Goal: Task Accomplishment & Management: Use online tool/utility

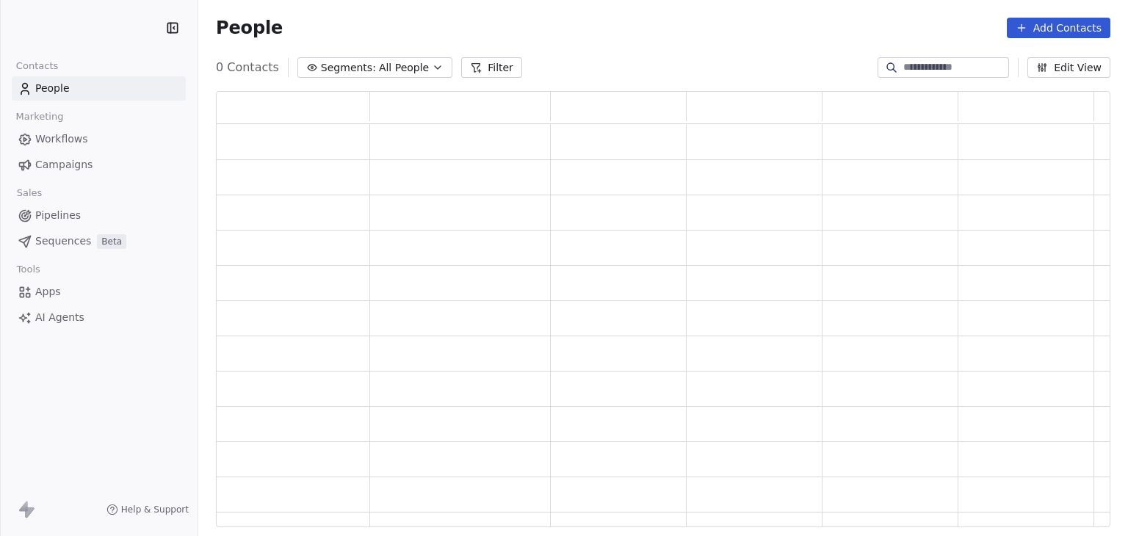
scroll to position [424, 883]
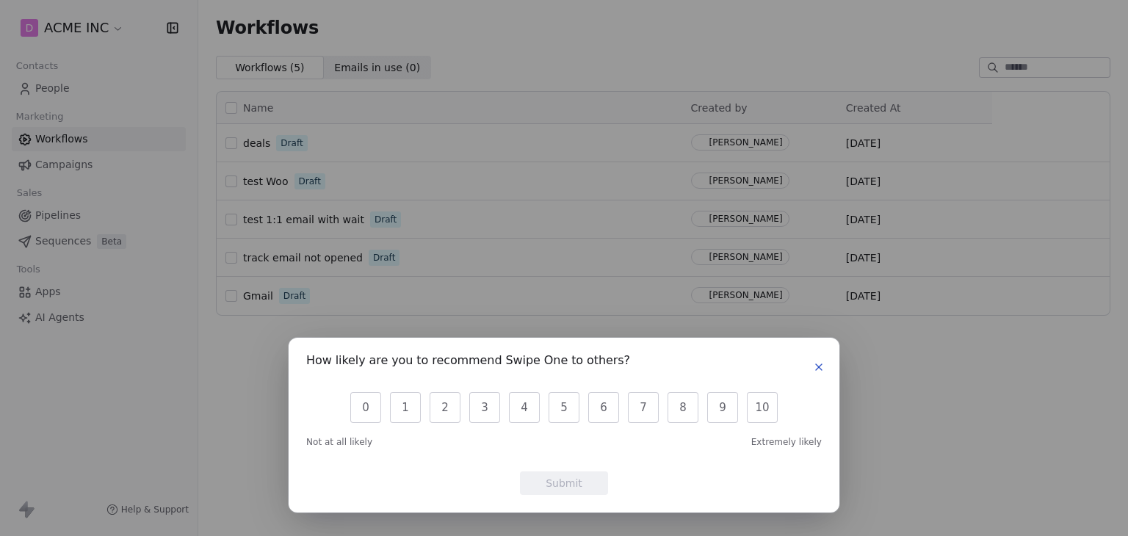
click at [817, 362] on icon "button" at bounding box center [819, 367] width 12 height 12
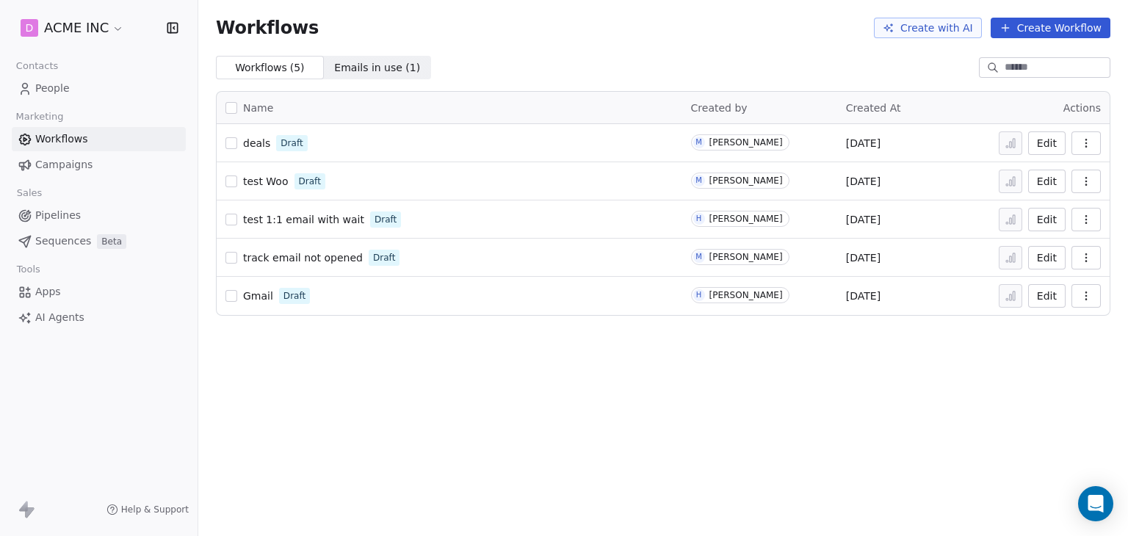
click at [1095, 145] on button "button" at bounding box center [1085, 142] width 29 height 23
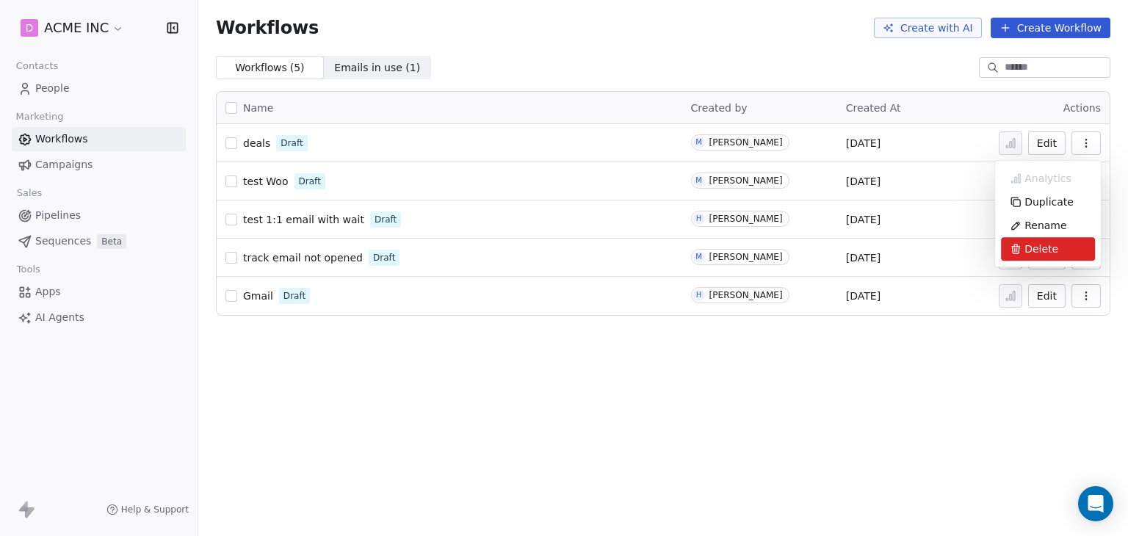
click at [1049, 242] on span "Delete" at bounding box center [1041, 249] width 34 height 15
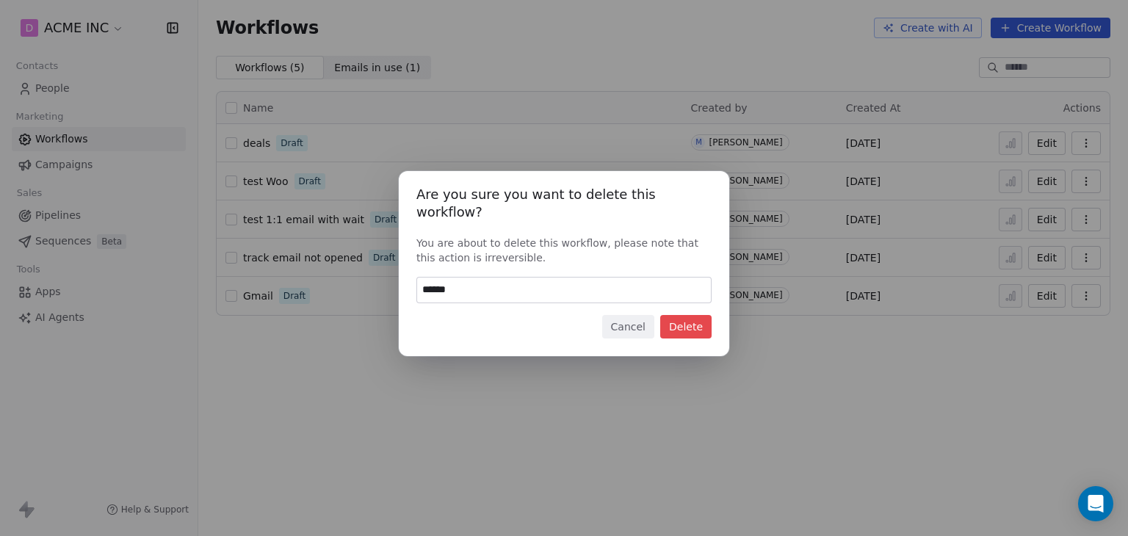
type input "******"
click at [708, 315] on button "Delete" at bounding box center [685, 326] width 51 height 23
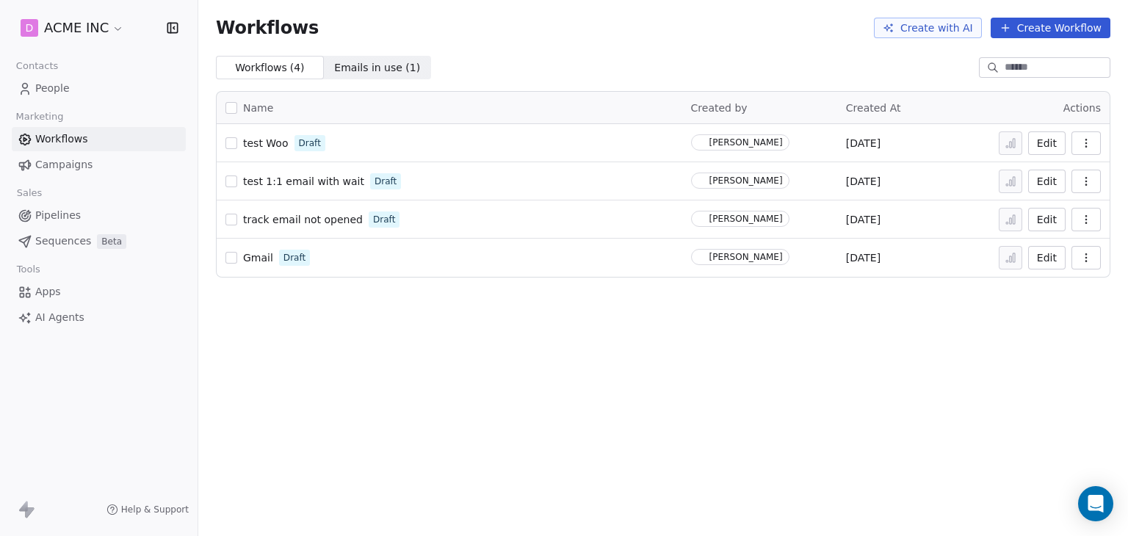
click at [1060, 28] on button "Create Workflow" at bounding box center [1050, 28] width 120 height 21
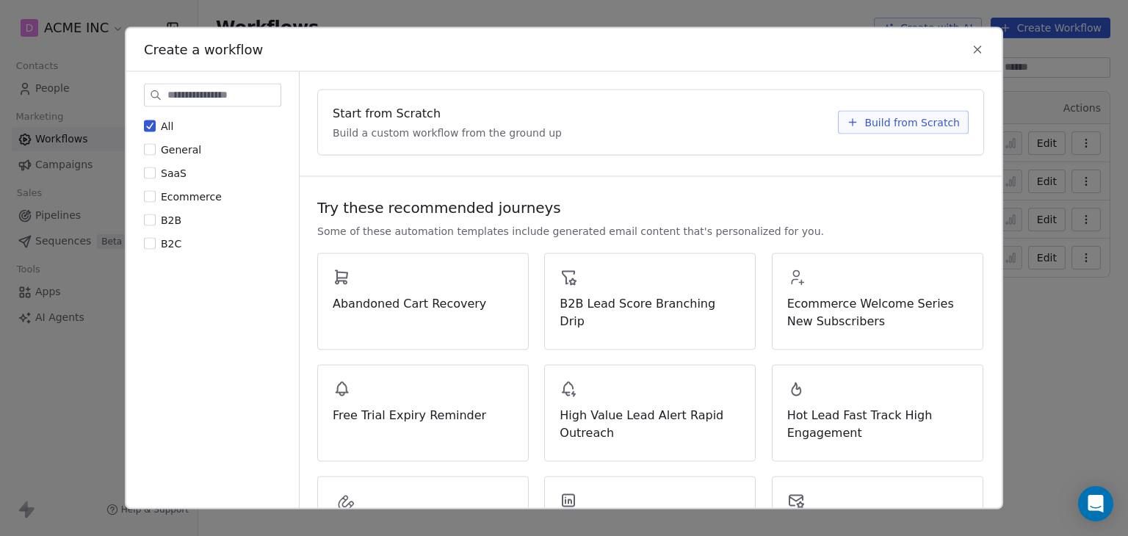
click at [888, 124] on span "Build from Scratch" at bounding box center [911, 122] width 95 height 15
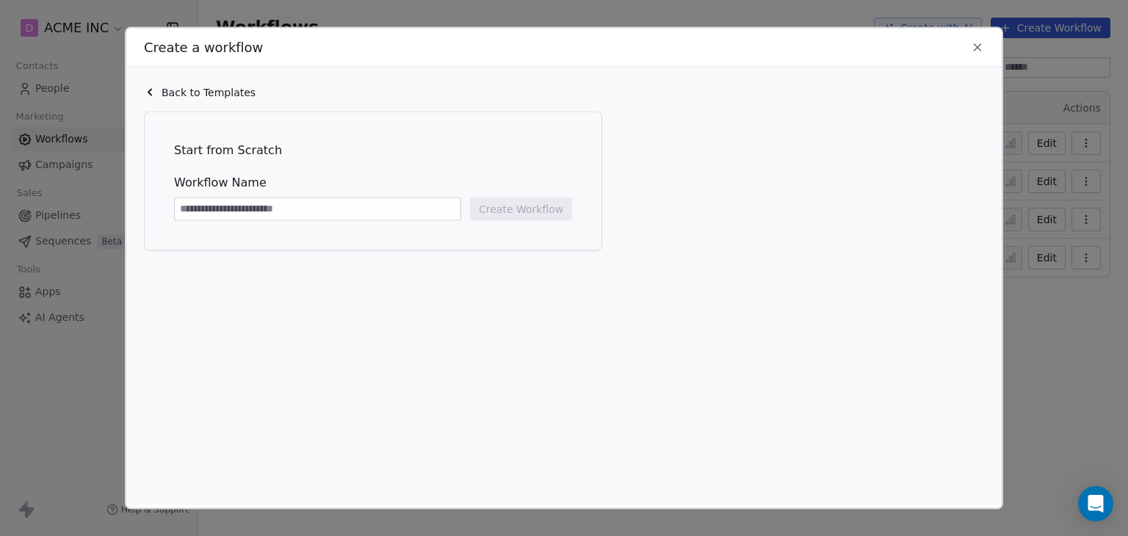
click at [270, 209] on input at bounding box center [318, 209] width 286 height 22
type input "**********"
click at [554, 220] on button "Create Workflow" at bounding box center [521, 209] width 102 height 23
